Goal: Navigation & Orientation: Find specific page/section

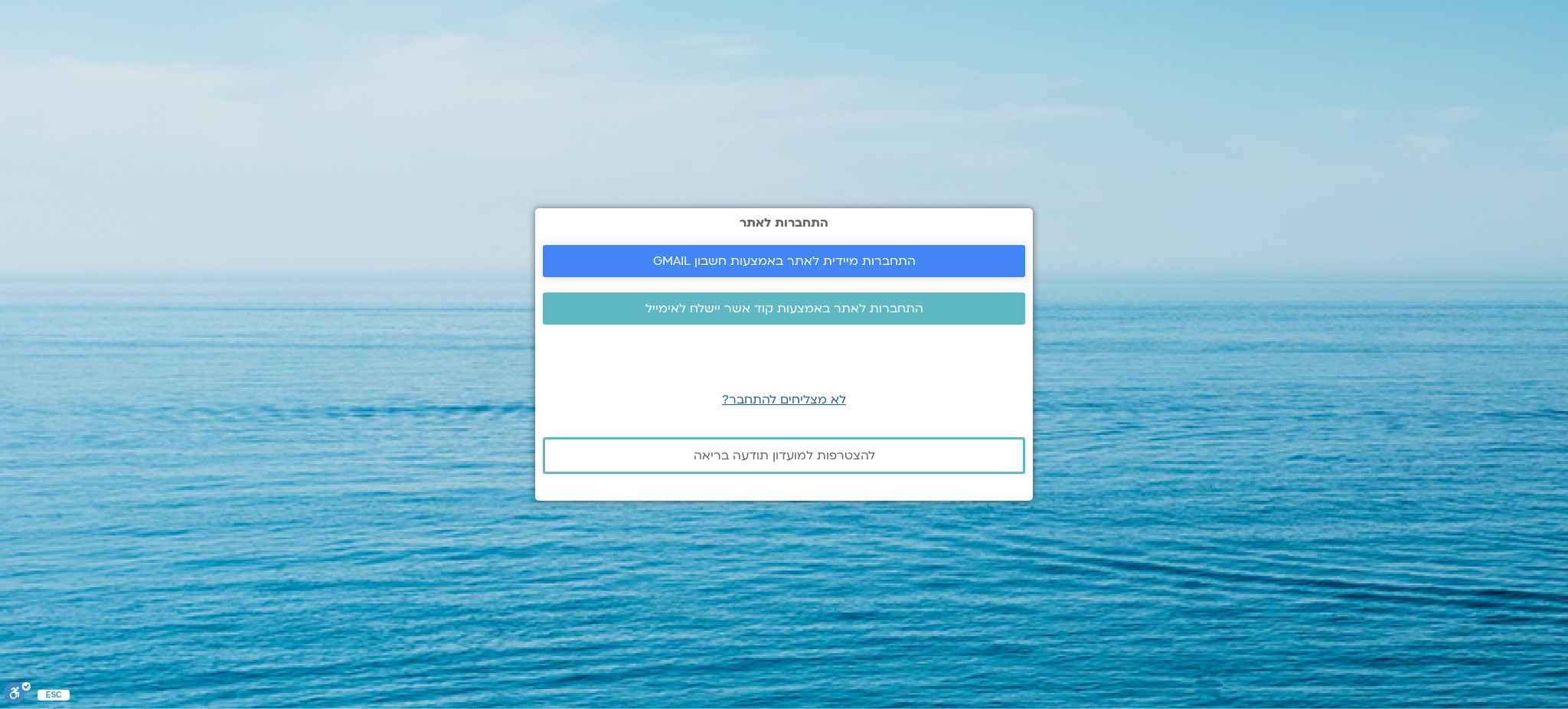
click at [908, 256] on span "התחברות מיידית לאתר באמצעות חשבון GMAIL" at bounding box center [784, 260] width 262 height 14
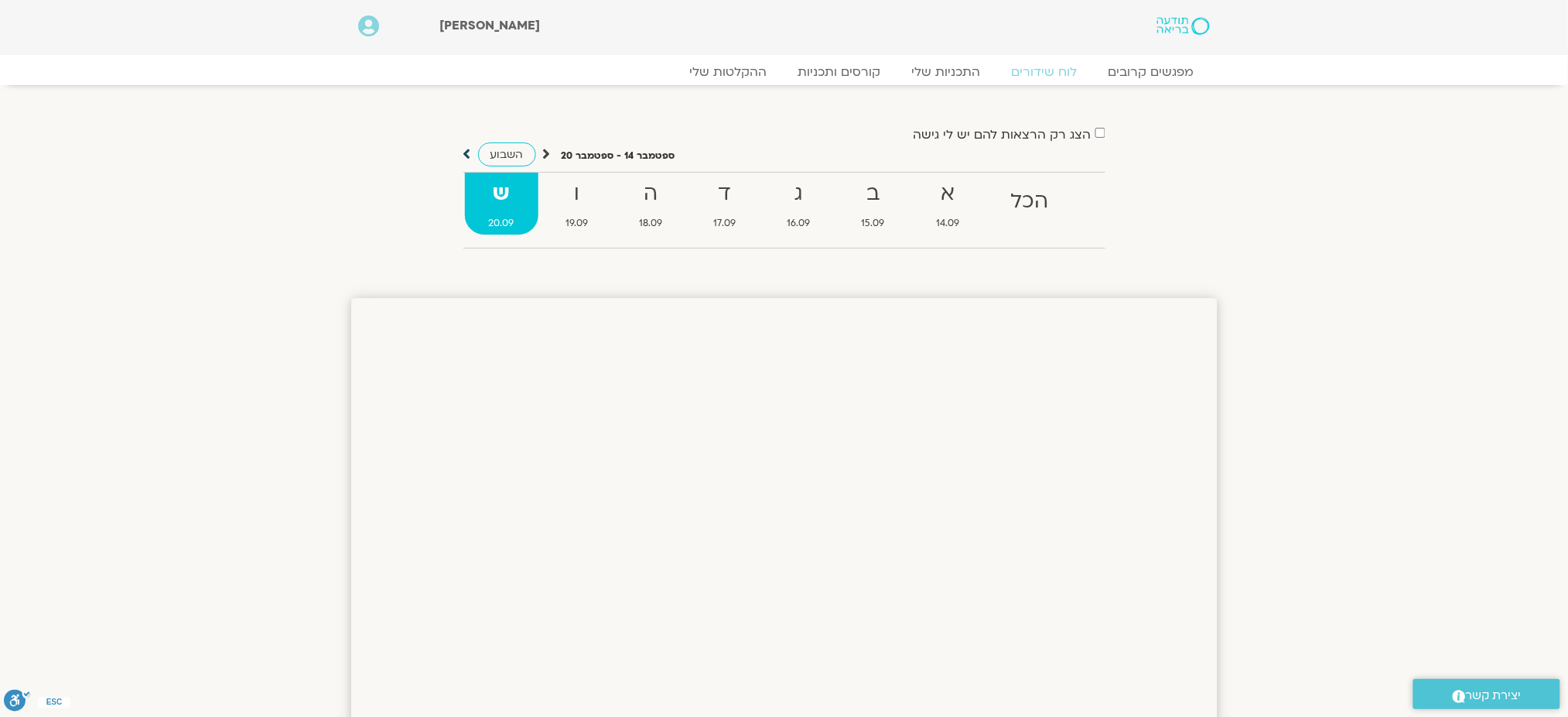
click at [466, 154] on icon at bounding box center [467, 154] width 8 height 15
click at [1094, 135] on div "הצג רק הרצאות להם יש לי גישה" at bounding box center [784, 134] width 642 height 21
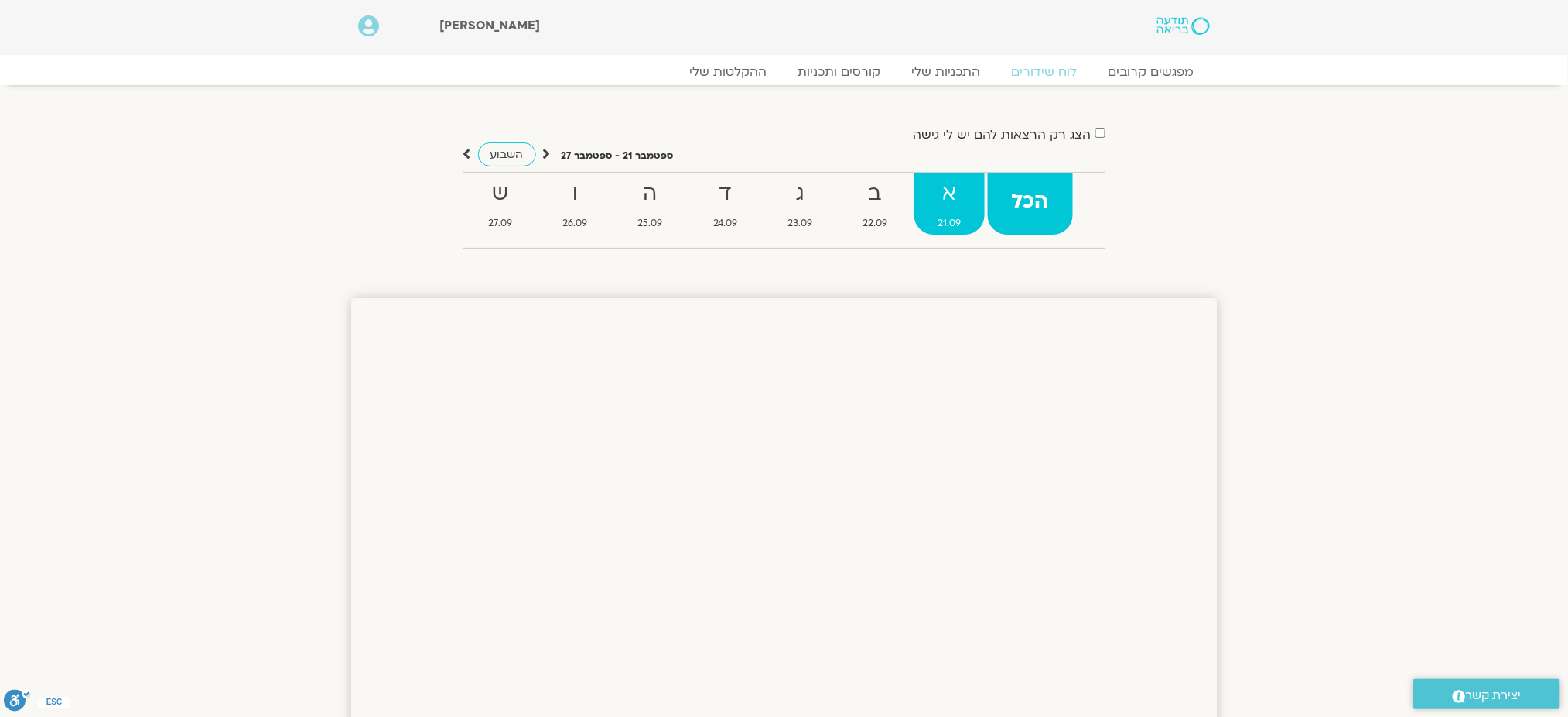
click at [950, 196] on strong "א" at bounding box center [949, 194] width 71 height 35
click at [1149, 64] on link "מפגשים קרובים" at bounding box center [1151, 72] width 140 height 18
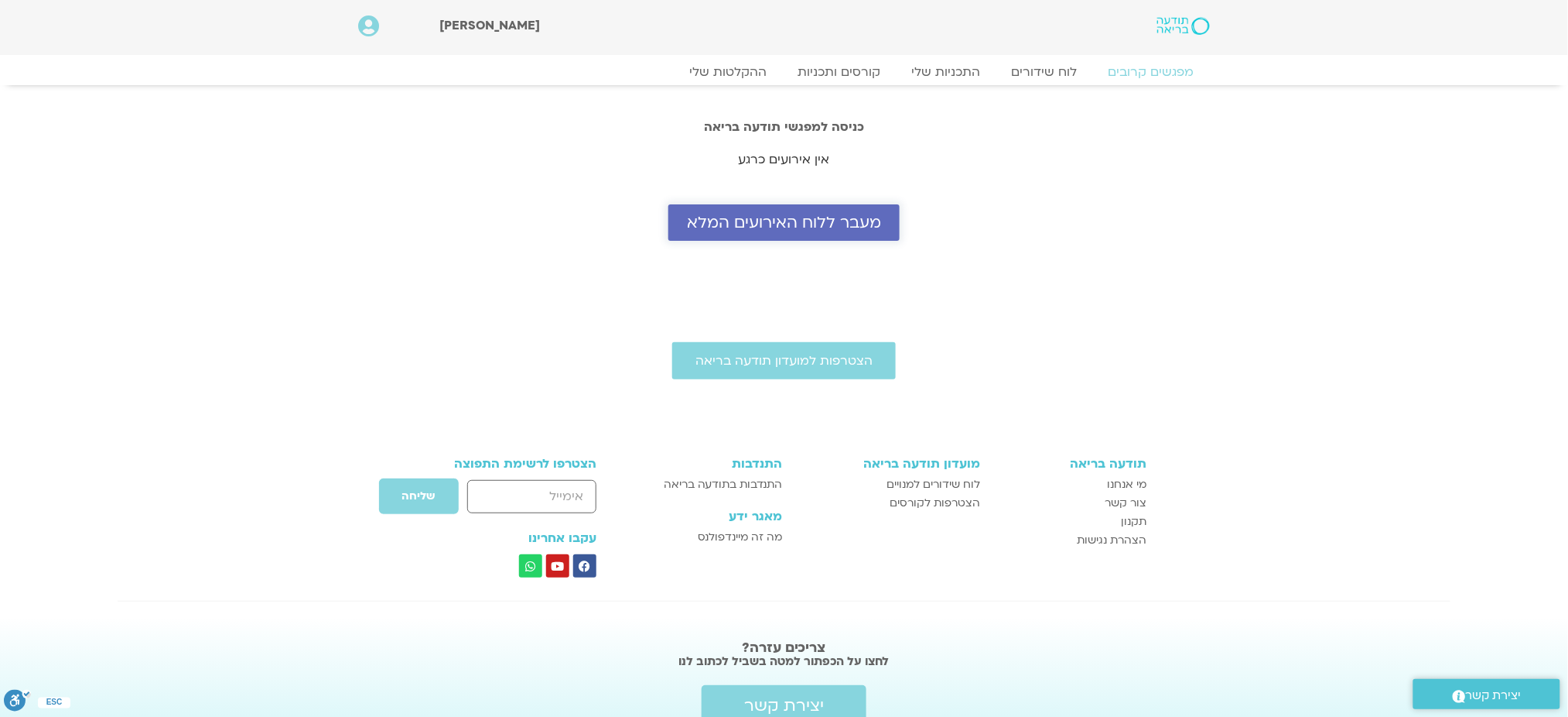
click at [860, 232] on span "מעבר ללוח האירועים המלא" at bounding box center [784, 222] width 194 height 18
